Goal: Book appointment/travel/reservation

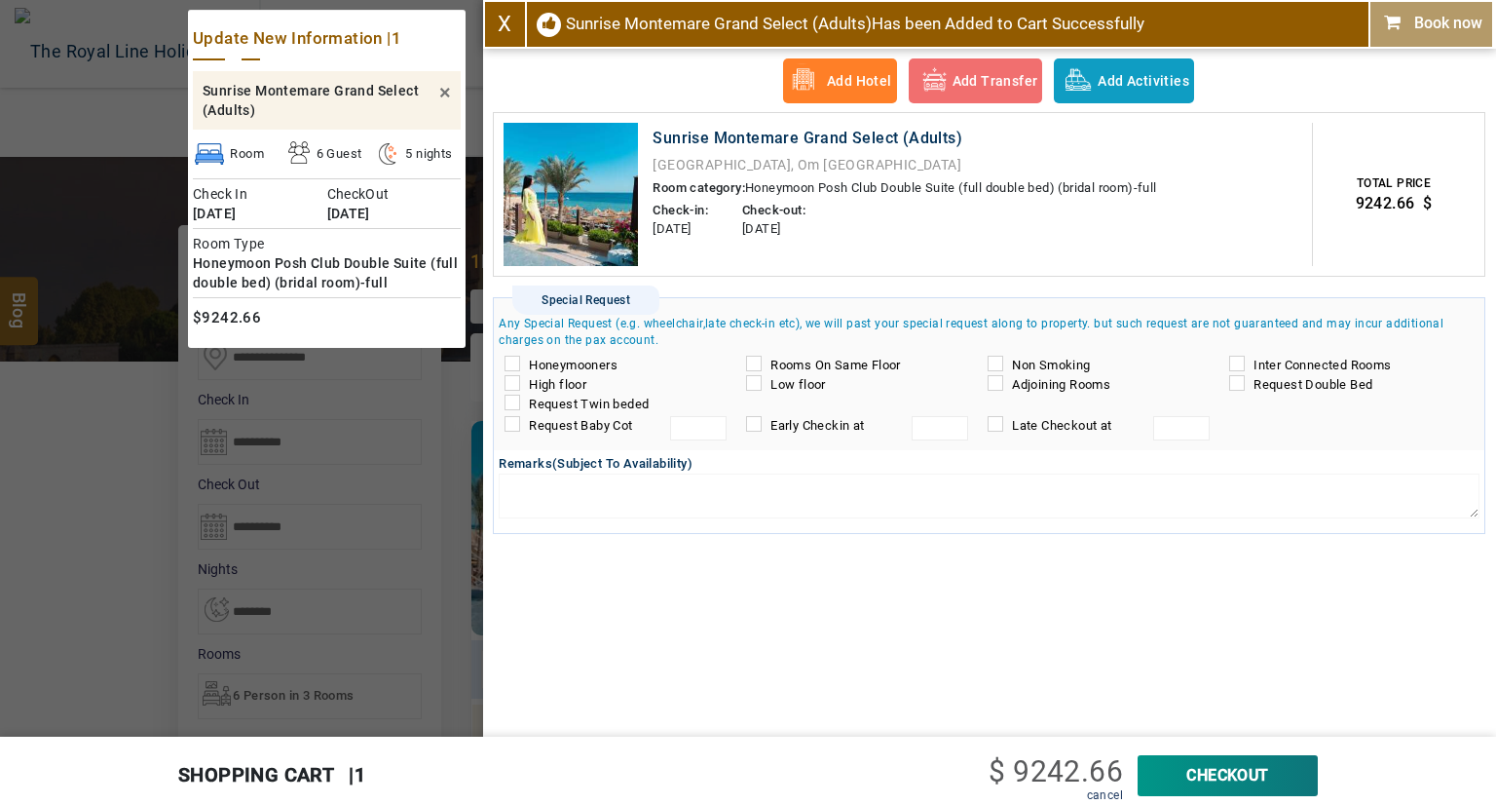
select select "*"
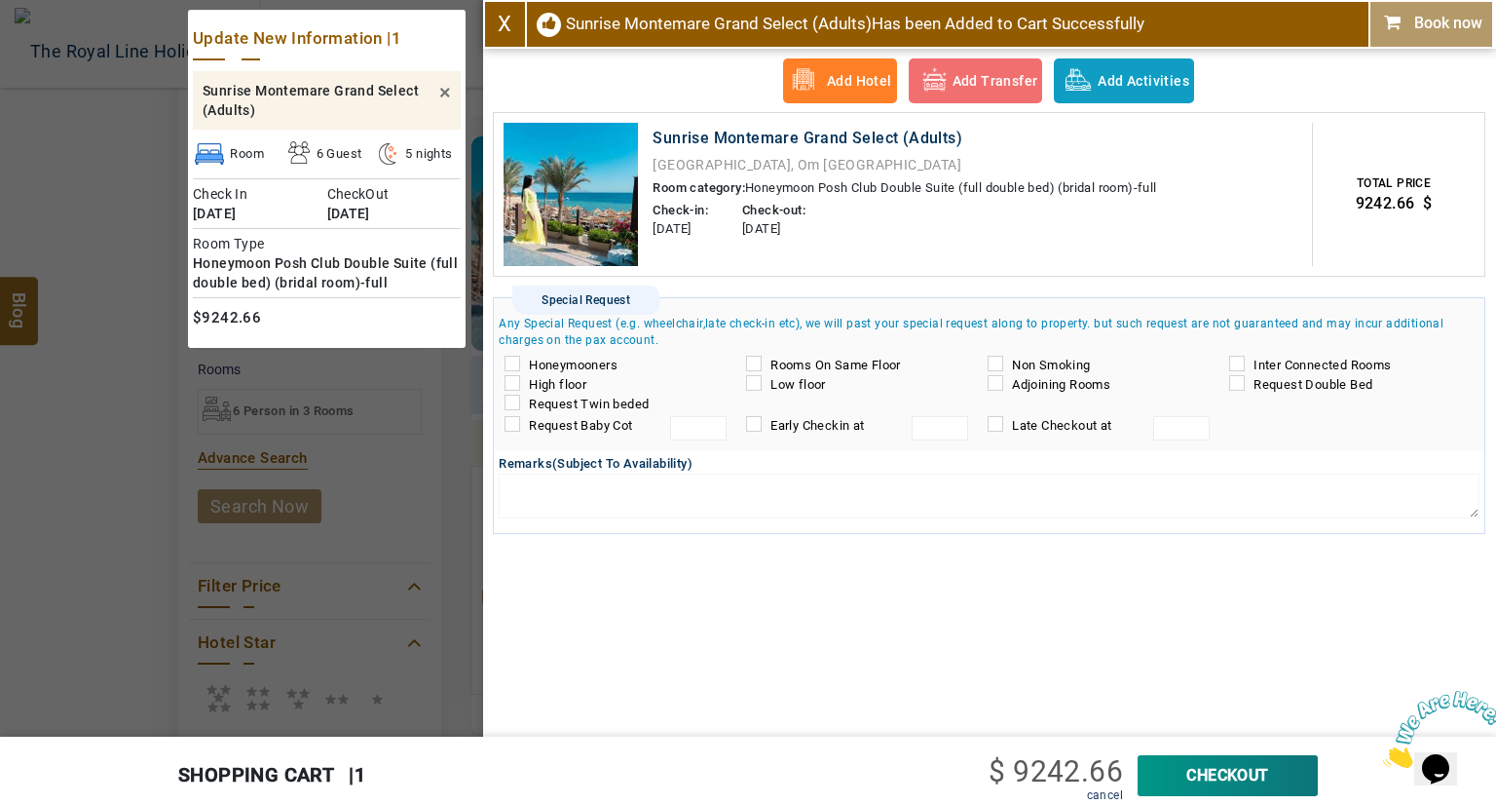
scroll to position [284, 0]
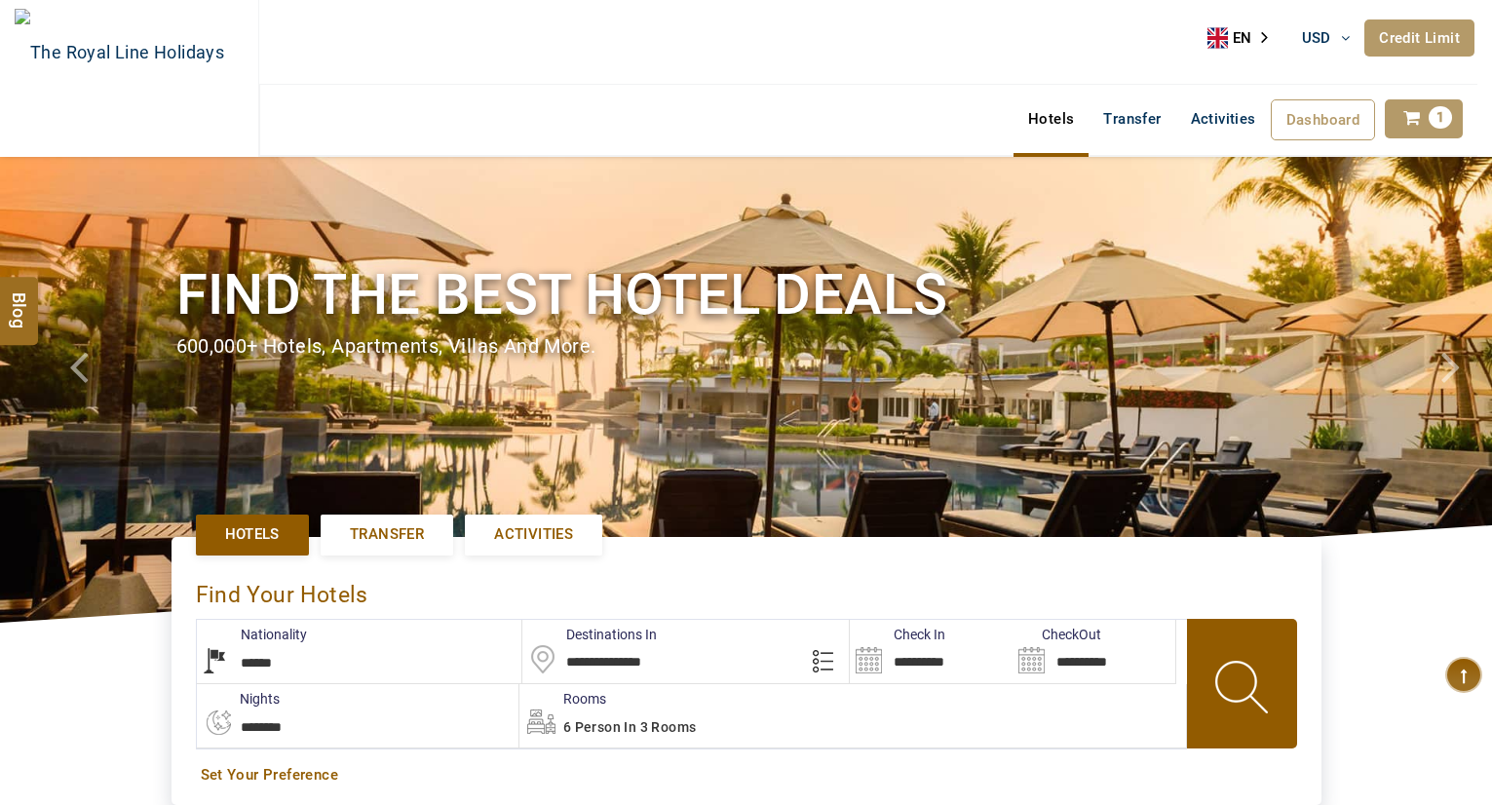
select select "******"
select select "*"
